Goal: Information Seeking & Learning: Learn about a topic

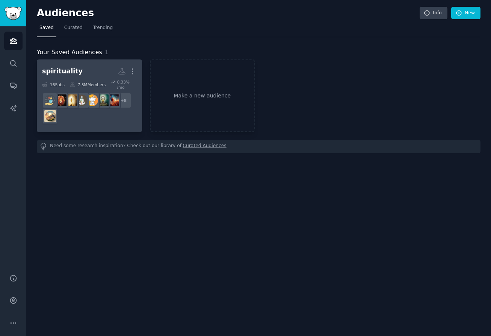
click at [89, 68] on h2 "spirituality Custom Audience More" at bounding box center [89, 71] width 95 height 13
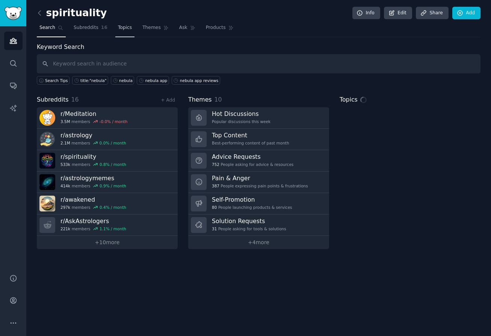
click at [124, 31] on link "Topics" at bounding box center [124, 29] width 19 height 15
click at [124, 30] on span "Topics" at bounding box center [125, 27] width 14 height 7
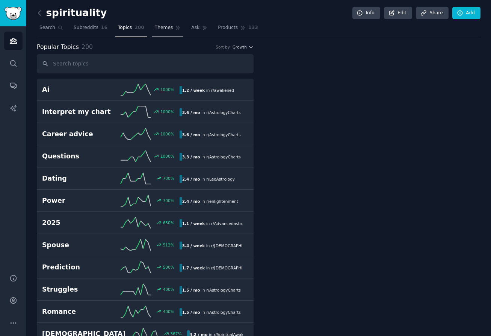
click at [159, 30] on span "Themes" at bounding box center [164, 27] width 18 height 7
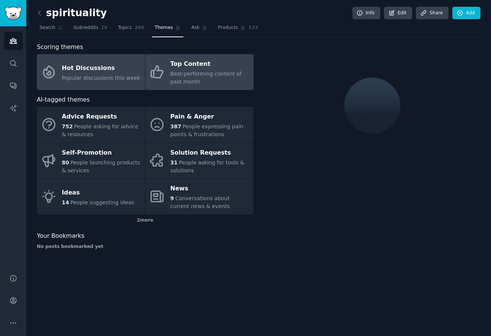
click at [182, 82] on span "Best-performing content of past month" at bounding box center [205, 78] width 71 height 14
